Goal: Task Accomplishment & Management: Complete application form

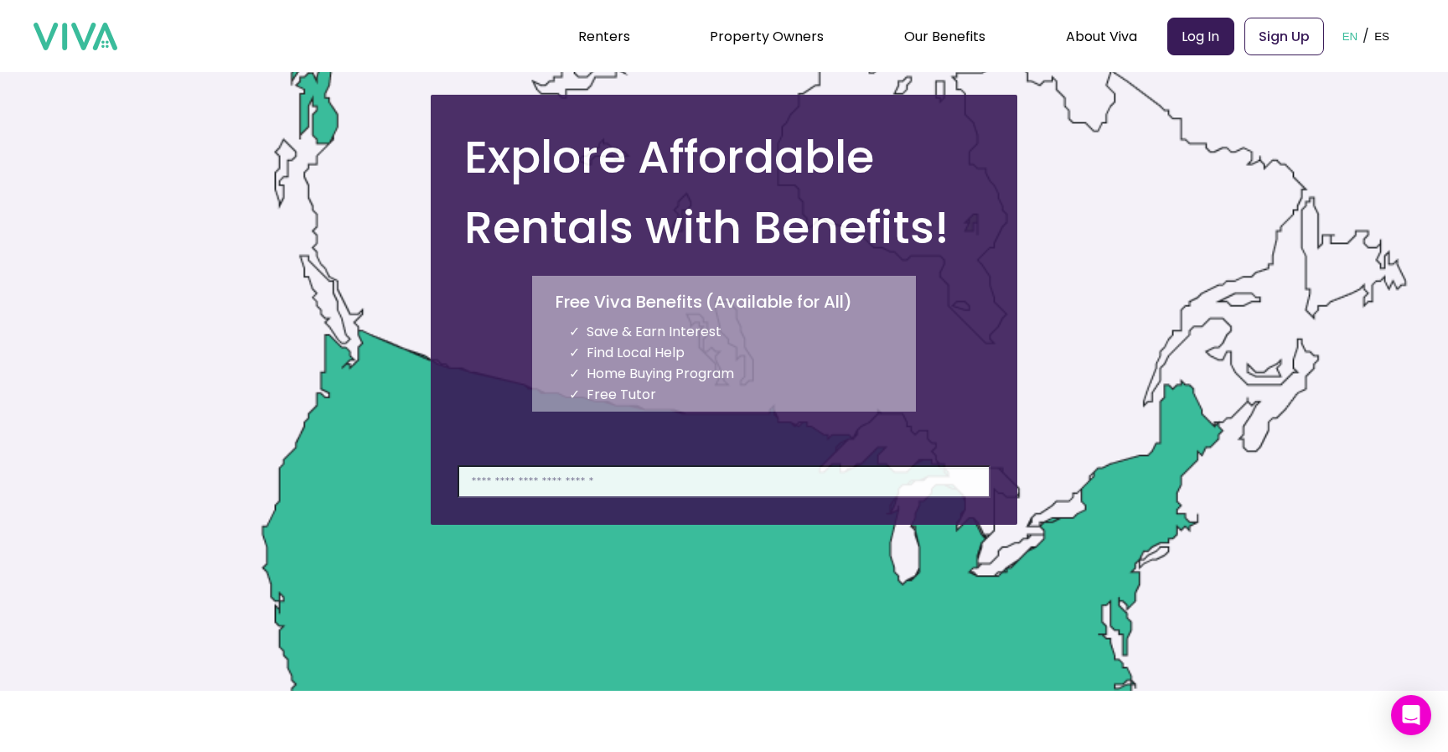
click at [631, 479] on input at bounding box center [724, 481] width 533 height 33
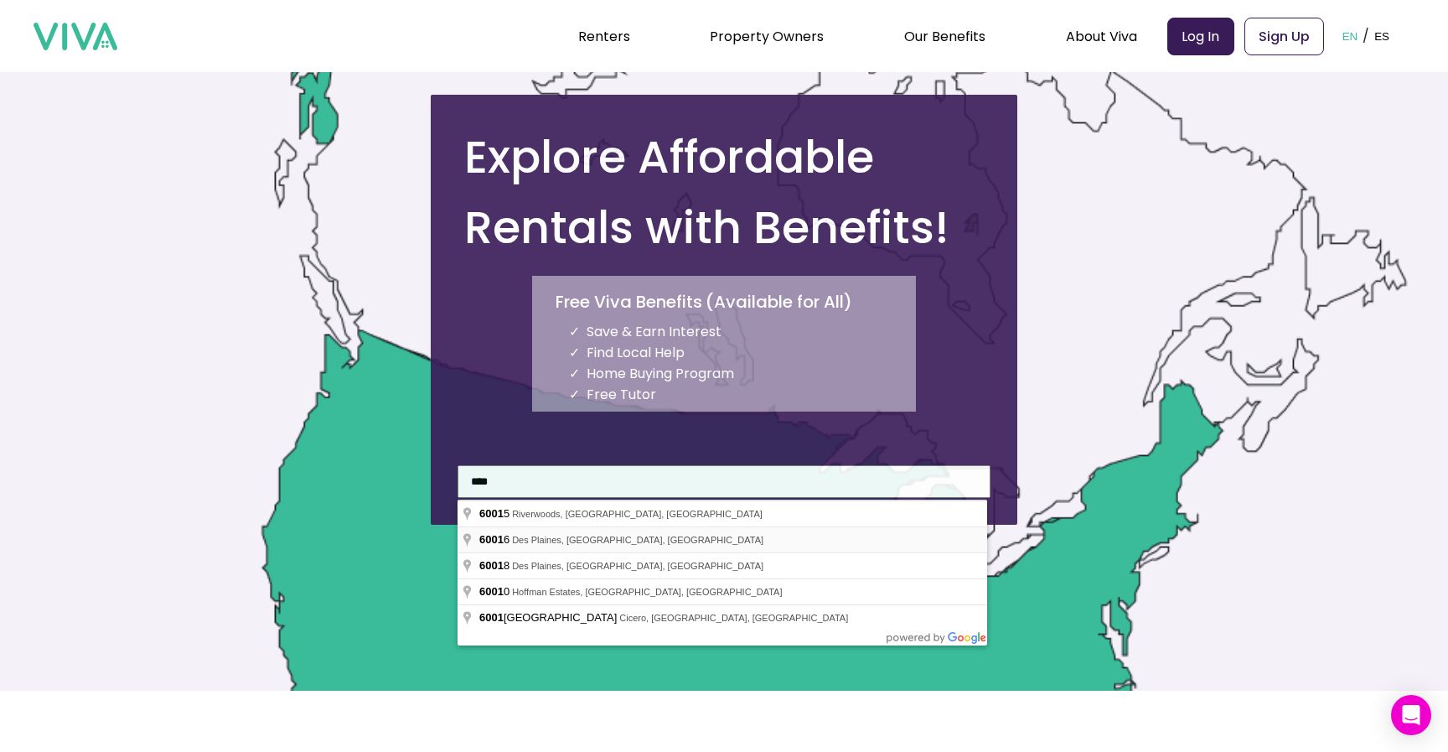
type input "**********"
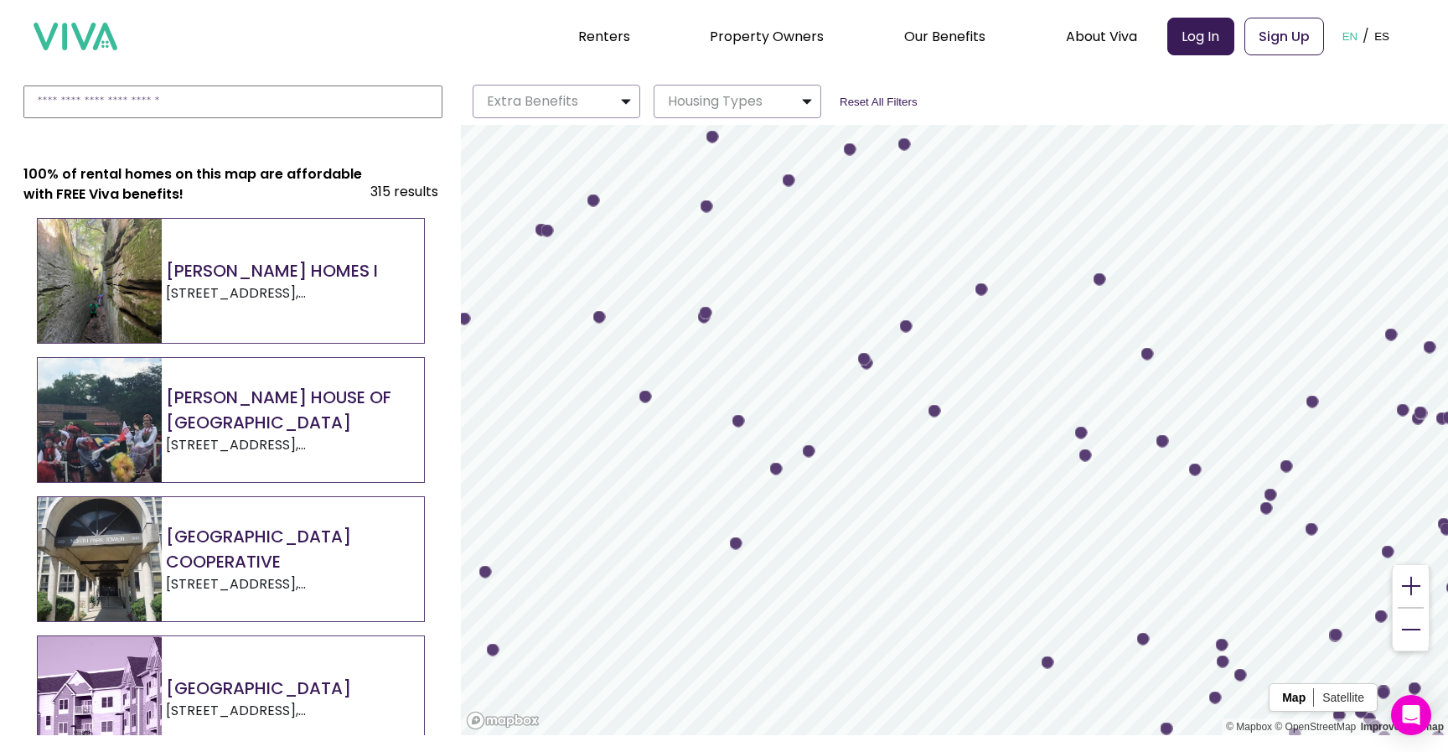
click at [265, 282] on h2 "[PERSON_NAME] HOMES I" at bounding box center [295, 270] width 258 height 25
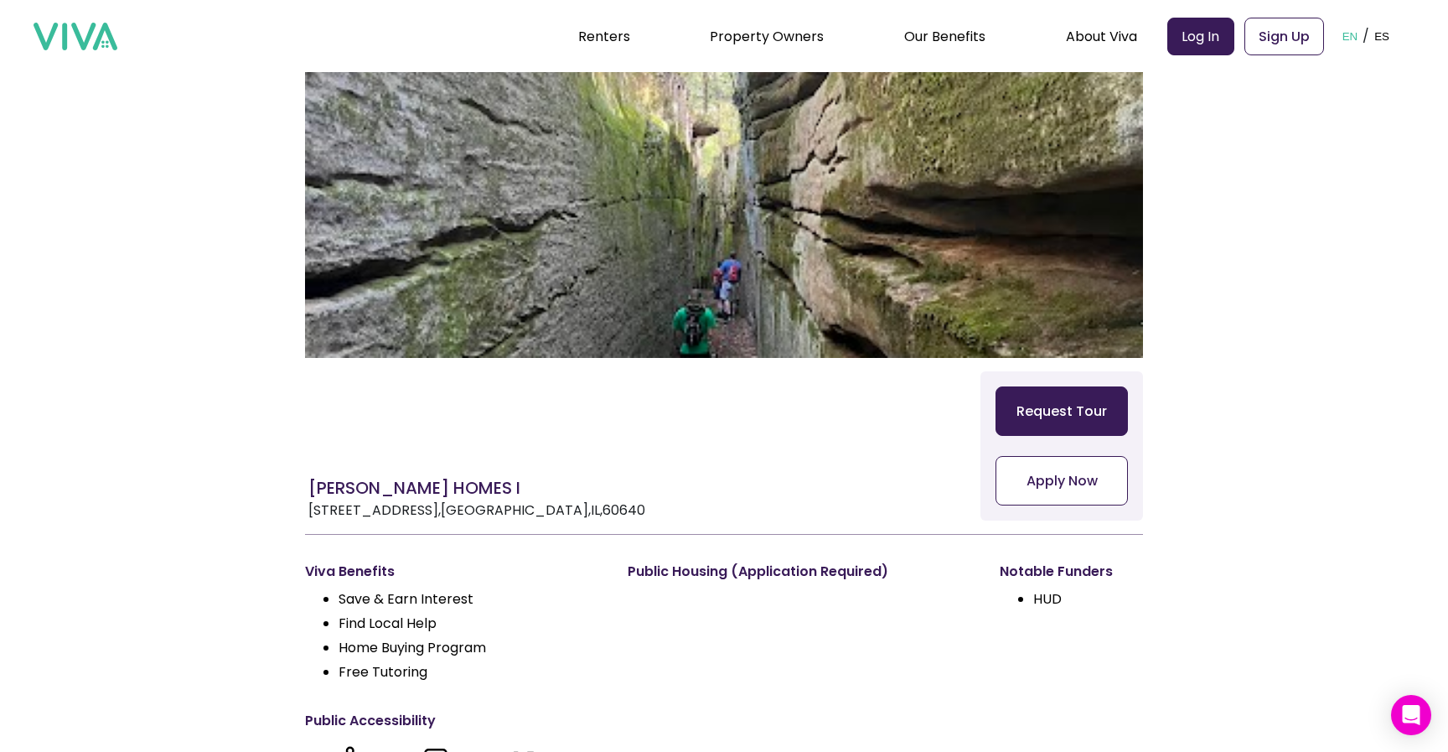
scroll to position [73, 0]
click at [1061, 473] on button "Apply Now" at bounding box center [1062, 479] width 132 height 49
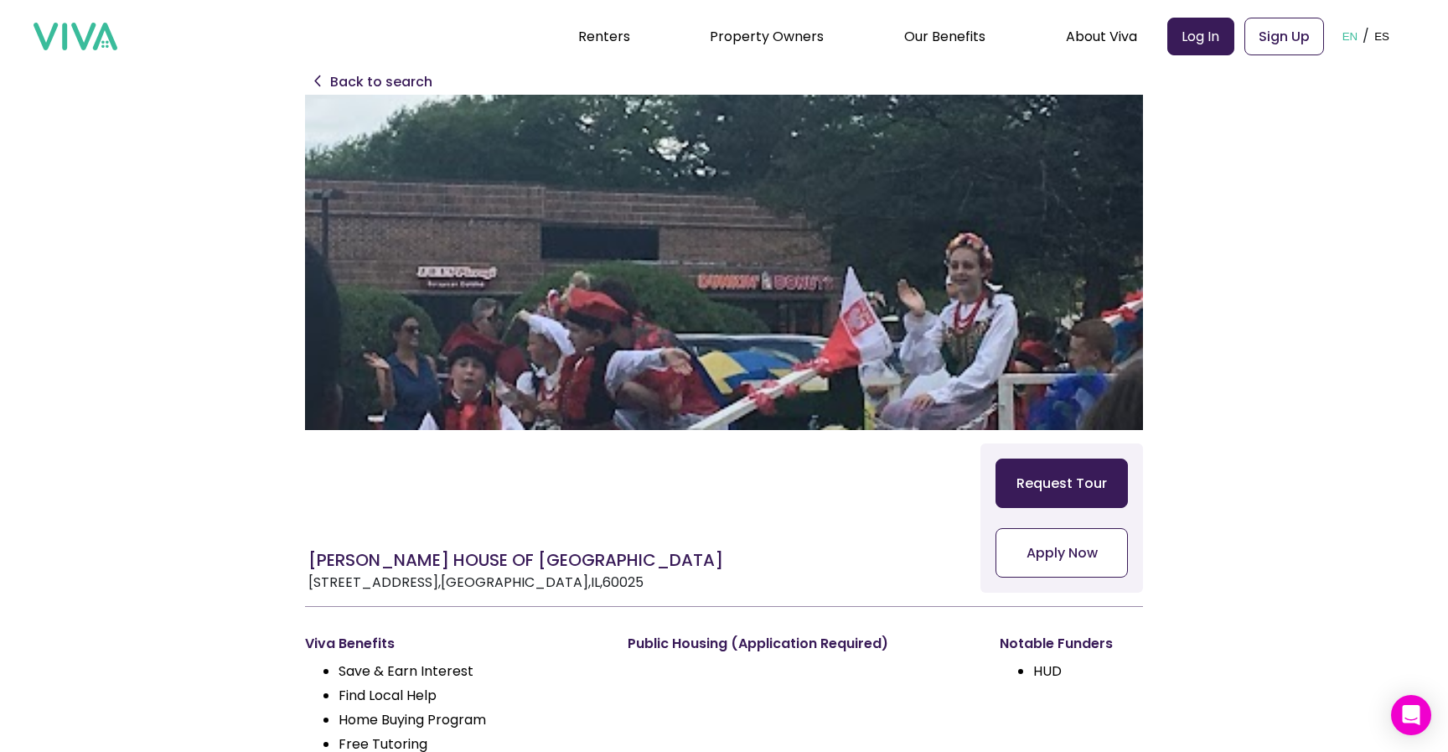
click at [1065, 549] on button "Apply Now" at bounding box center [1062, 552] width 132 height 49
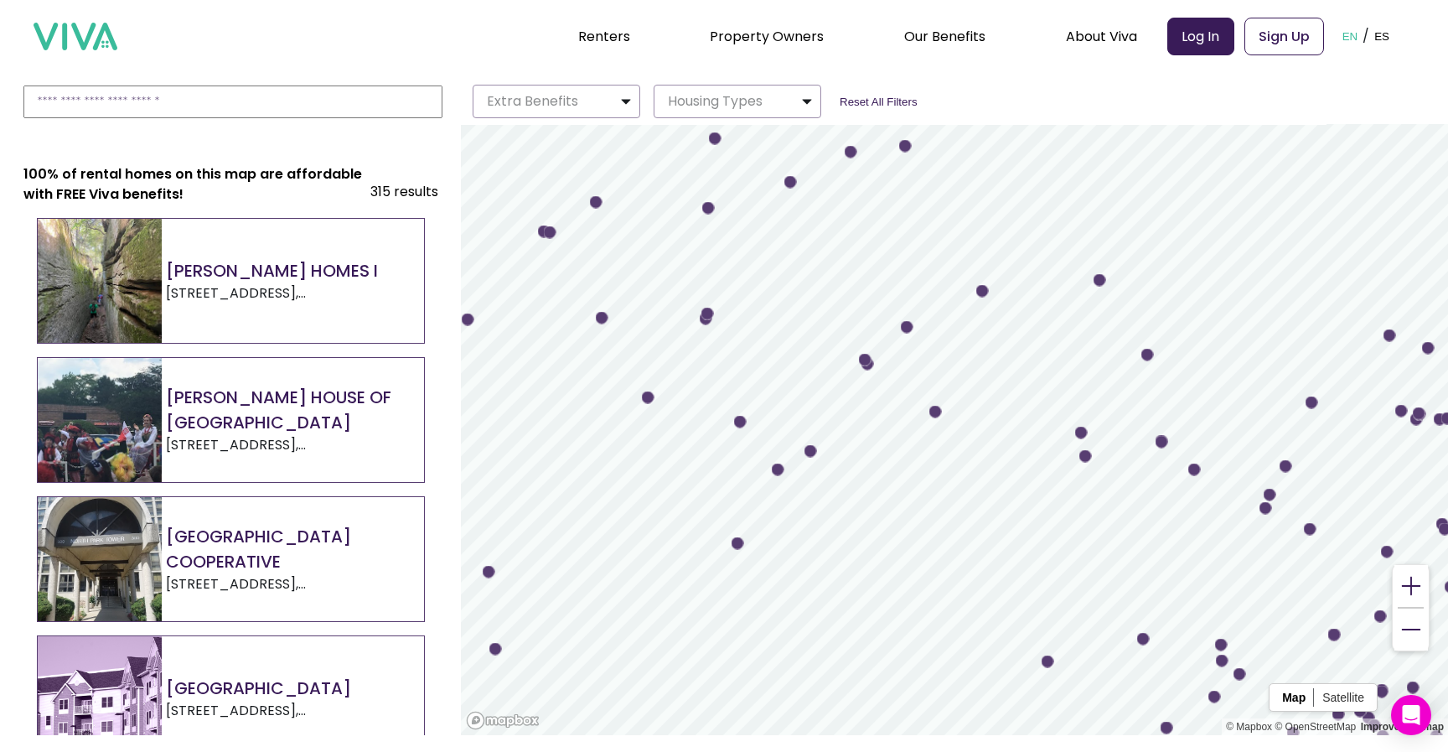
click at [313, 557] on h2 "[GEOGRAPHIC_DATA] COOPERATIVE" at bounding box center [295, 549] width 258 height 50
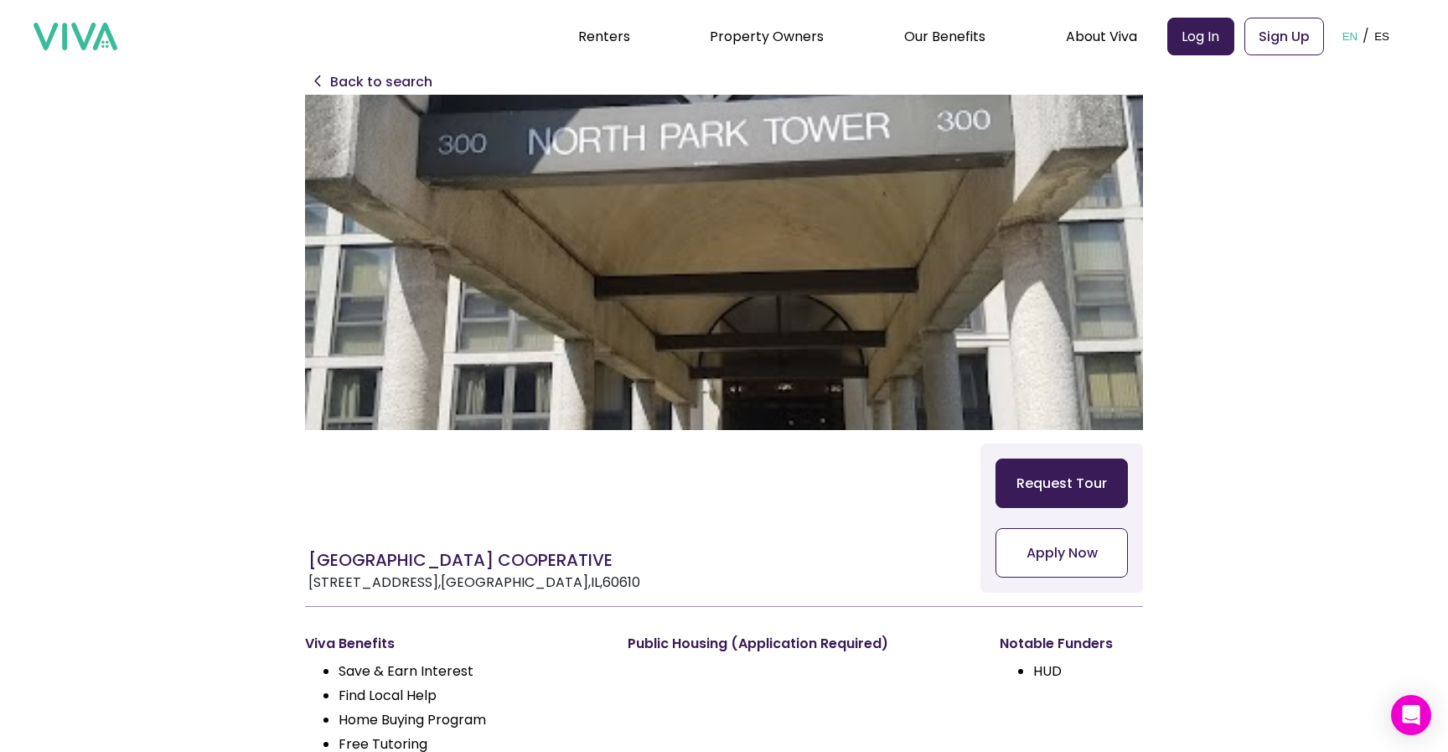
click at [1029, 528] on button "Apply Now" at bounding box center [1062, 552] width 132 height 49
click at [365, 80] on p "Back to search" at bounding box center [381, 82] width 102 height 20
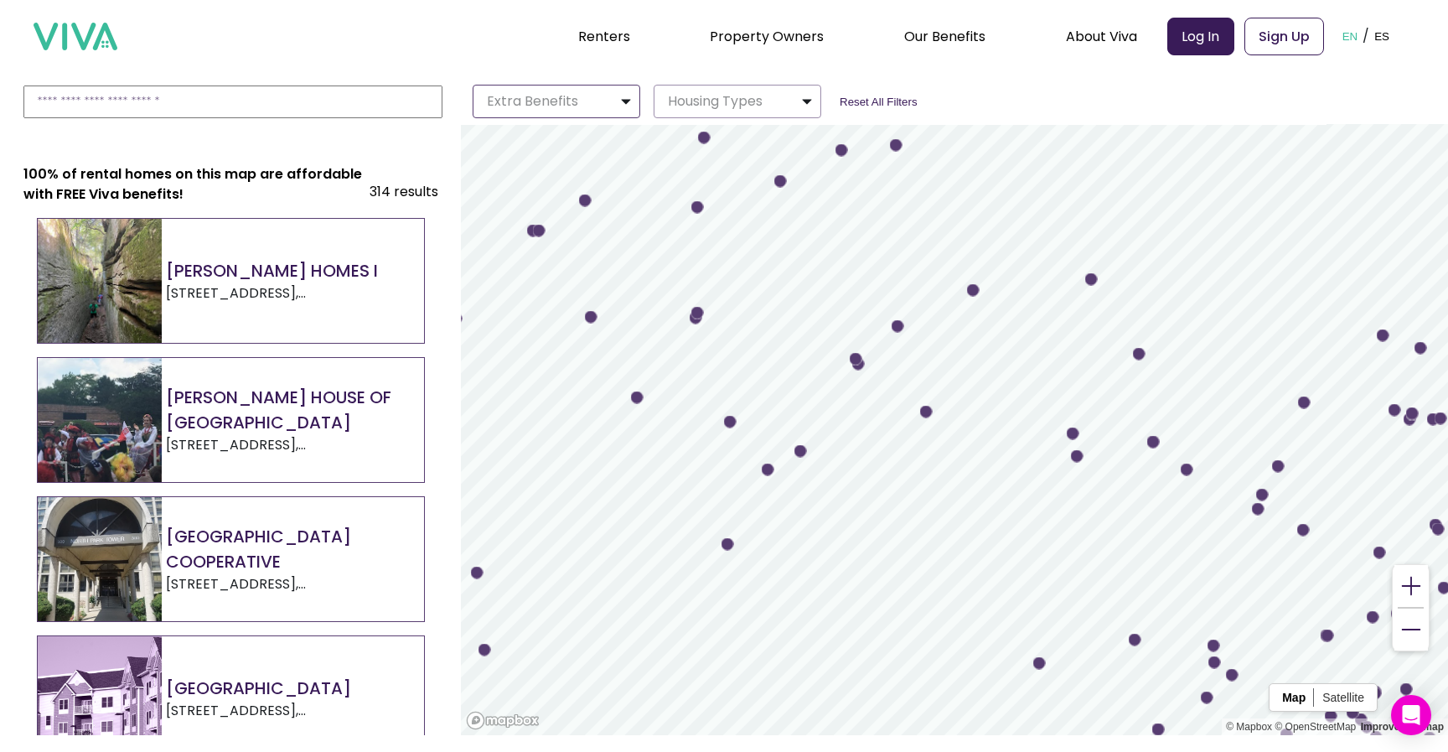
click at [623, 107] on img "button" at bounding box center [625, 101] width 13 height 20
click at [622, 107] on img "button" at bounding box center [625, 101] width 13 height 20
click at [737, 104] on p "Housing Types" at bounding box center [711, 101] width 101 height 20
click at [738, 104] on p "Housing Types" at bounding box center [711, 101] width 101 height 20
click at [965, 156] on link "Affordable Housing Map" at bounding box center [994, 163] width 187 height 31
